Goal: Task Accomplishment & Management: Use online tool/utility

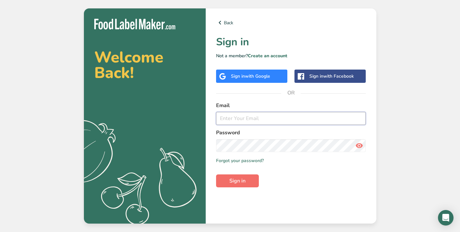
type input "[PERSON_NAME][EMAIL_ADDRESS][DOMAIN_NAME]"
click at [243, 181] on span "Sign in" at bounding box center [237, 181] width 16 height 8
type input "[PERSON_NAME][EMAIL_ADDRESS][DOMAIN_NAME]"
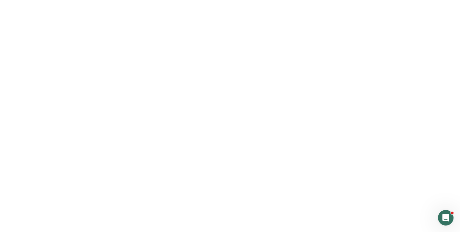
click at [237, 176] on button "Sign in" at bounding box center [237, 181] width 43 height 13
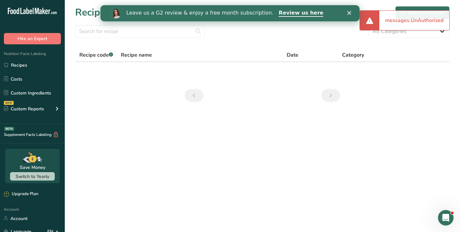
click at [34, 65] on div "New Features" at bounding box center [230, 116] width 460 height 232
click at [32, 68] on link "Recipes" at bounding box center [32, 65] width 65 height 12
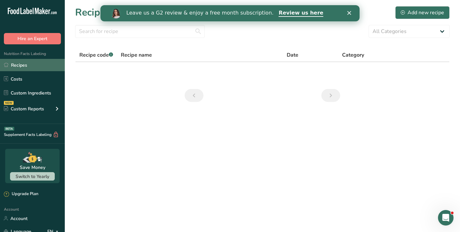
click at [28, 69] on link "Recipes" at bounding box center [32, 65] width 65 height 12
click at [351, 10] on div "Leave us a G2 review & enjoy a free month subscription. Review us here" at bounding box center [229, 13] width 259 height 11
click at [350, 14] on icon "Close" at bounding box center [349, 13] width 4 height 4
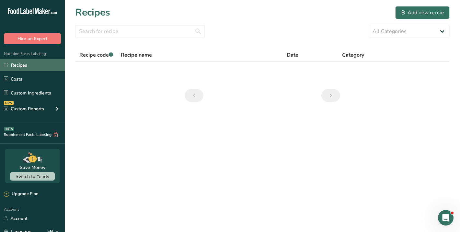
click at [40, 70] on link "Recipes" at bounding box center [32, 65] width 65 height 12
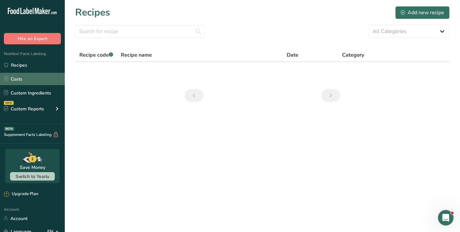
click at [30, 83] on link "Costs" at bounding box center [32, 79] width 65 height 12
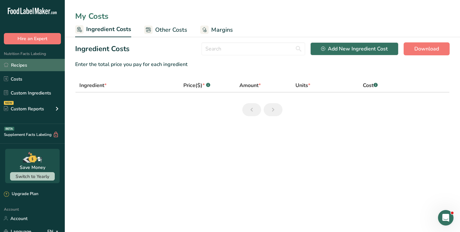
click at [34, 66] on link "Recipes" at bounding box center [32, 65] width 65 height 12
